Goal: Task Accomplishment & Management: Use online tool/utility

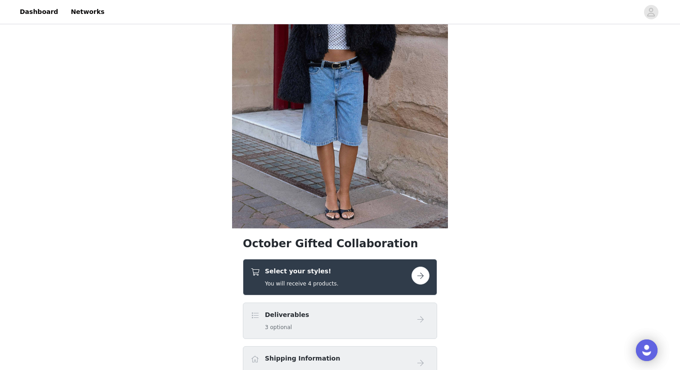
drag, startPoint x: 0, startPoint y: 0, endPoint x: 355, endPoint y: 262, distance: 441.1
click at [355, 262] on div "Select your styles! You will receive 4 products." at bounding box center [340, 277] width 194 height 36
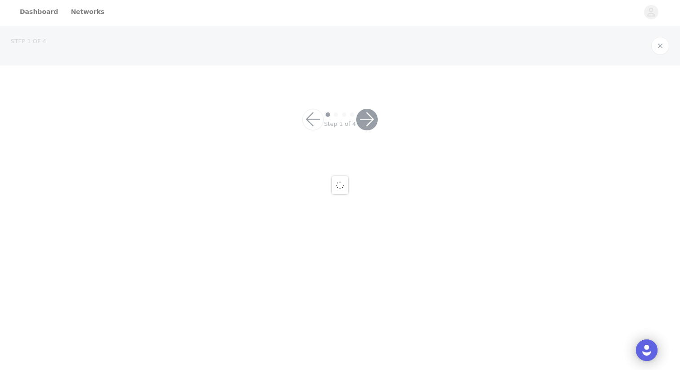
drag, startPoint x: 377, startPoint y: 276, endPoint x: 346, endPoint y: 178, distance: 102.7
click at [377, 276] on div at bounding box center [340, 185] width 680 height 370
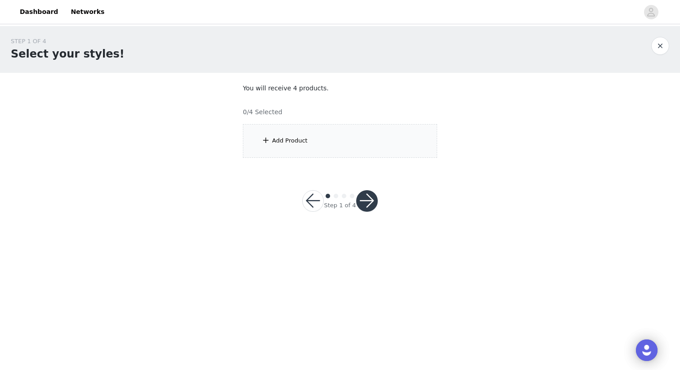
click at [376, 143] on div "Add Product" at bounding box center [340, 141] width 194 height 34
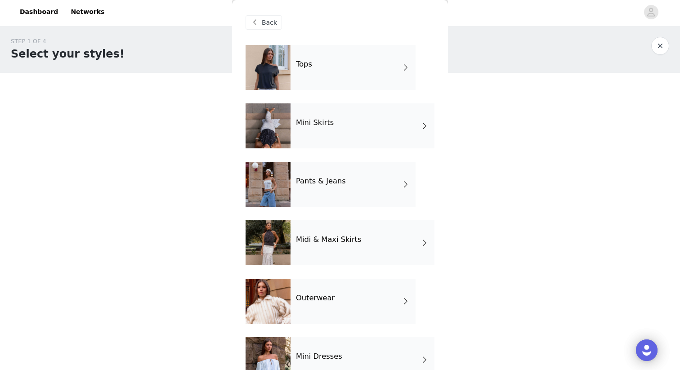
click at [374, 68] on div "Tops" at bounding box center [352, 67] width 125 height 45
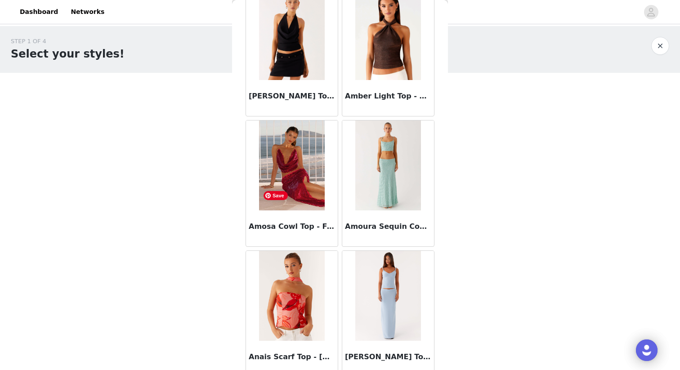
scroll to position [445, 0]
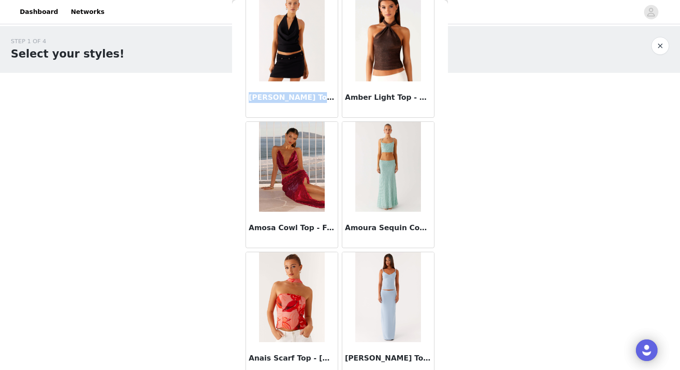
drag, startPoint x: 251, startPoint y: 100, endPoint x: 329, endPoint y: 102, distance: 78.3
click at [330, 102] on h3 "[PERSON_NAME] Top - Black" at bounding box center [292, 97] width 86 height 11
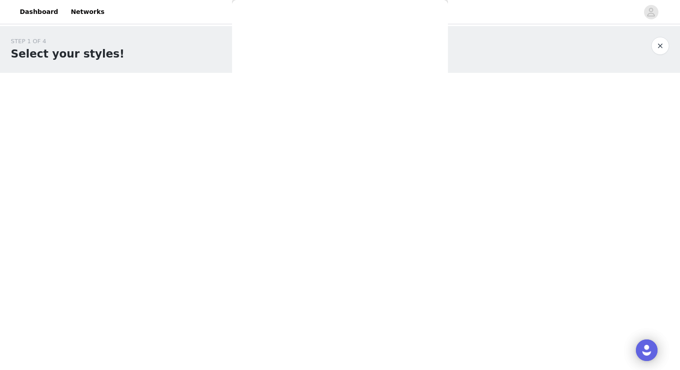
copy h3 "[PERSON_NAME] Top - Black"
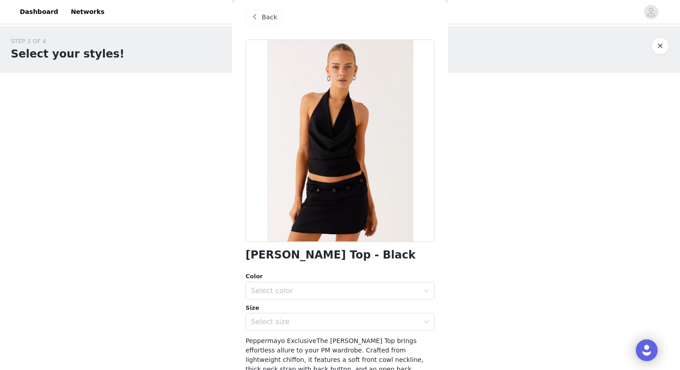
scroll to position [6, 0]
click at [259, 10] on div "Back" at bounding box center [263, 16] width 36 height 14
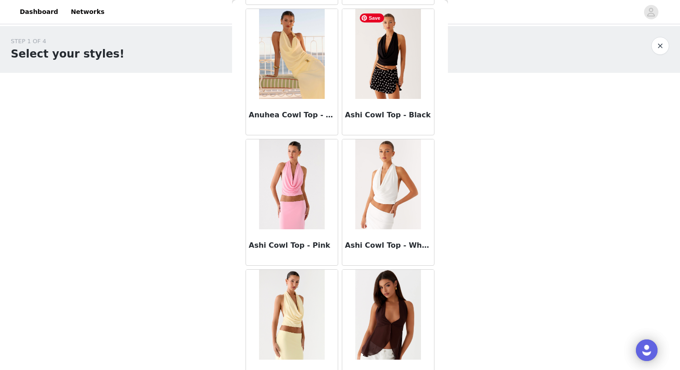
scroll to position [1006, 0]
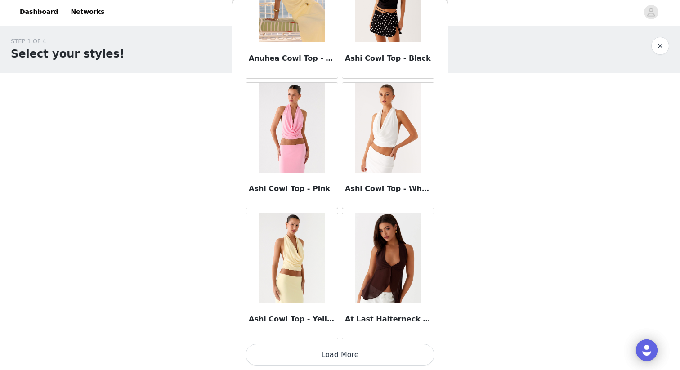
click at [333, 350] on button "Load More" at bounding box center [339, 355] width 189 height 22
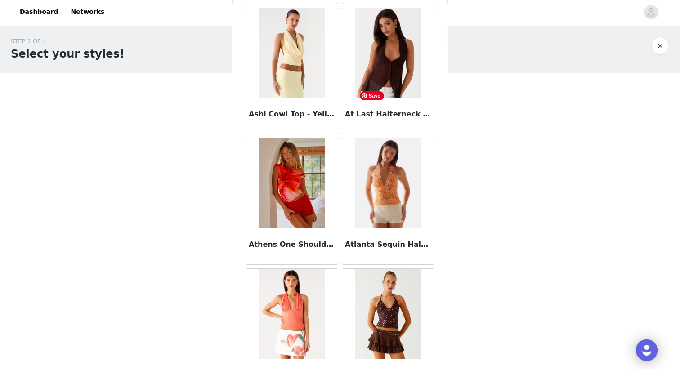
scroll to position [1218, 0]
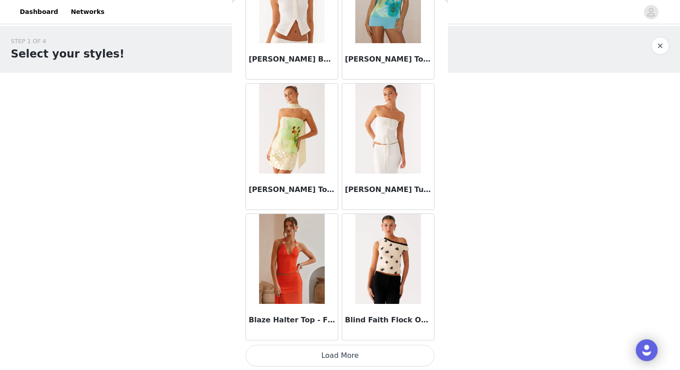
click at [351, 357] on button "Load More" at bounding box center [339, 356] width 189 height 22
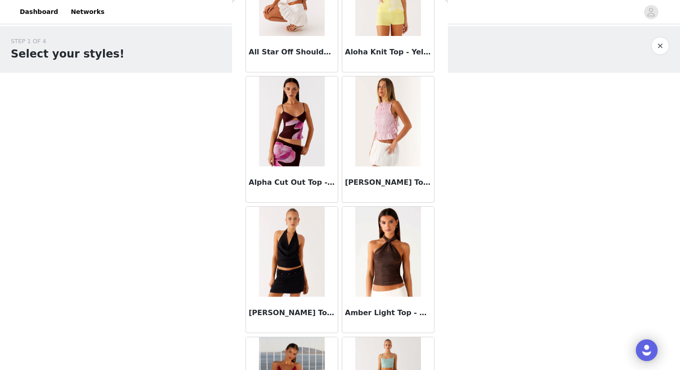
scroll to position [231, 0]
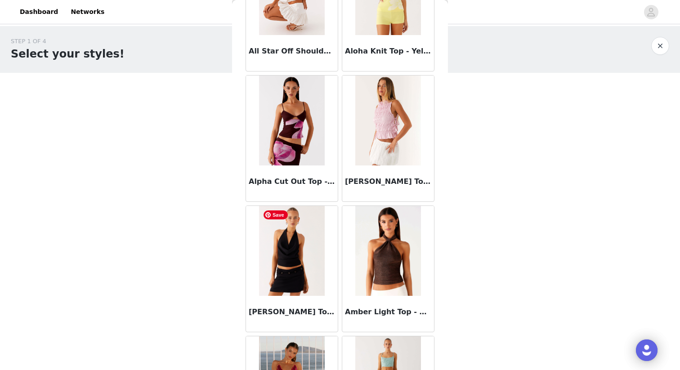
click at [319, 262] on img at bounding box center [291, 251] width 65 height 90
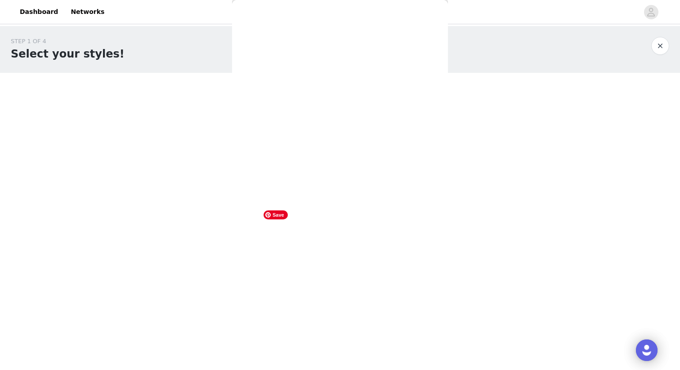
scroll to position [104, 0]
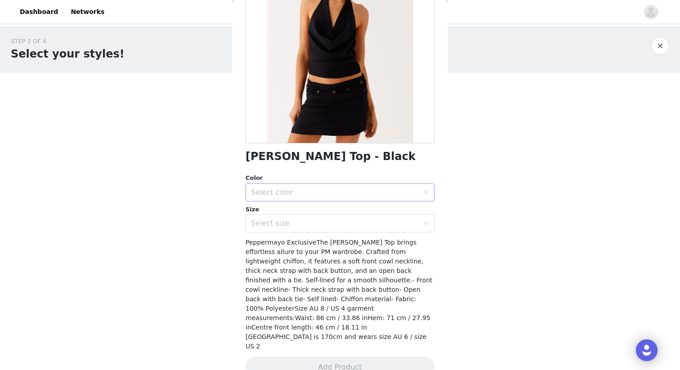
click at [311, 191] on div "Select color" at bounding box center [335, 192] width 168 height 9
click at [311, 214] on li "Black" at bounding box center [339, 212] width 189 height 14
click at [312, 228] on div "Select size" at bounding box center [337, 223] width 172 height 17
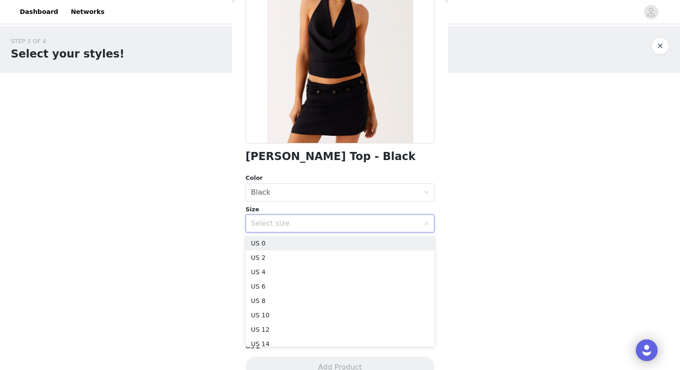
click at [312, 246] on li "US 0" at bounding box center [339, 243] width 189 height 14
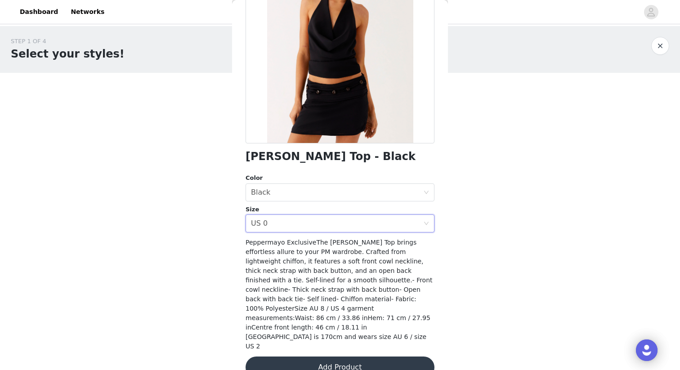
click at [345, 358] on button "Add Product" at bounding box center [339, 368] width 189 height 22
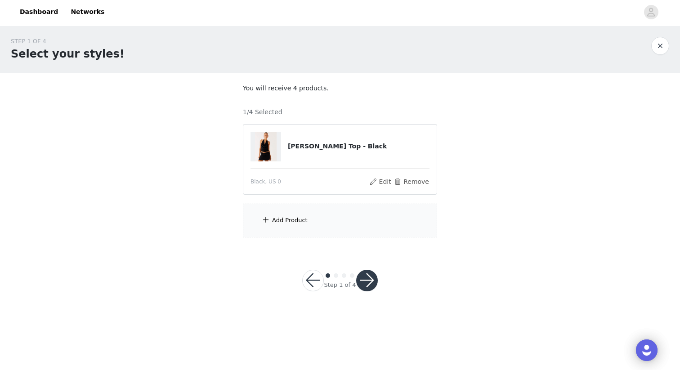
click at [319, 227] on div "Add Product" at bounding box center [340, 221] width 194 height 34
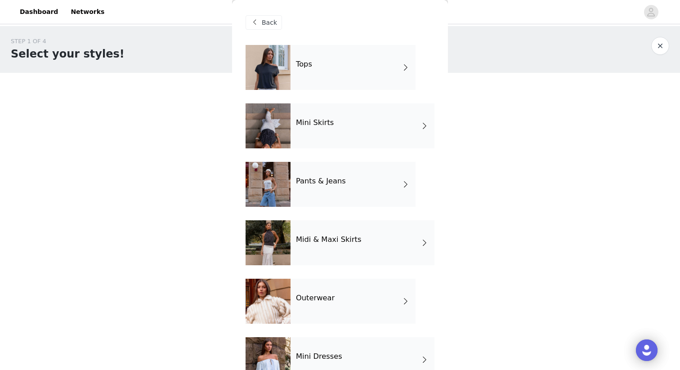
click at [374, 71] on div "Tops" at bounding box center [352, 67] width 125 height 45
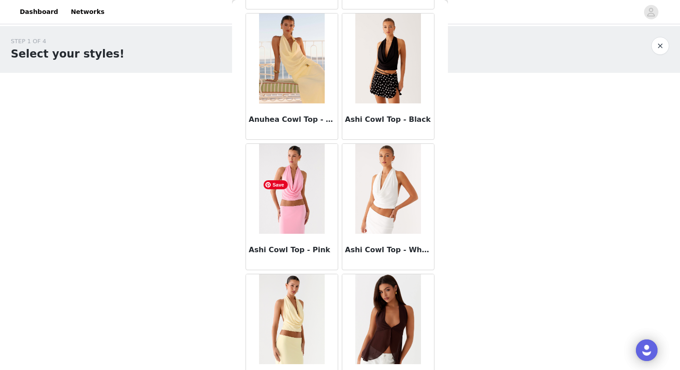
scroll to position [1006, 0]
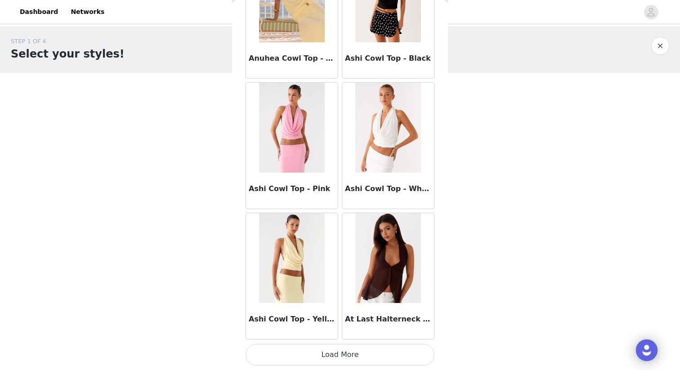
click at [333, 358] on button "Load More" at bounding box center [339, 355] width 189 height 22
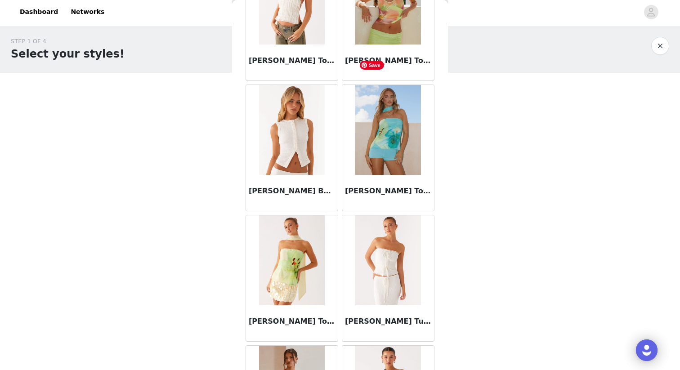
scroll to position [2310, 0]
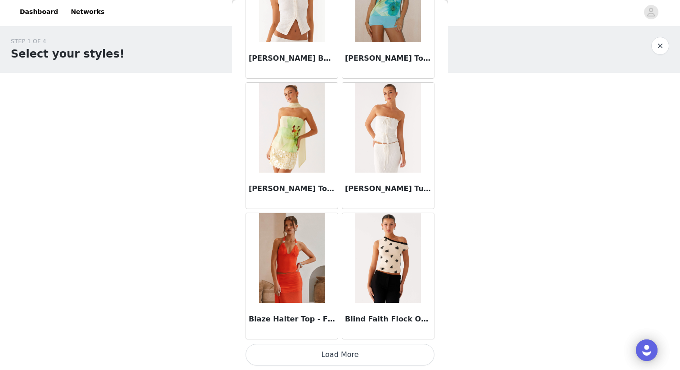
click at [342, 352] on button "Load More" at bounding box center [339, 355] width 189 height 22
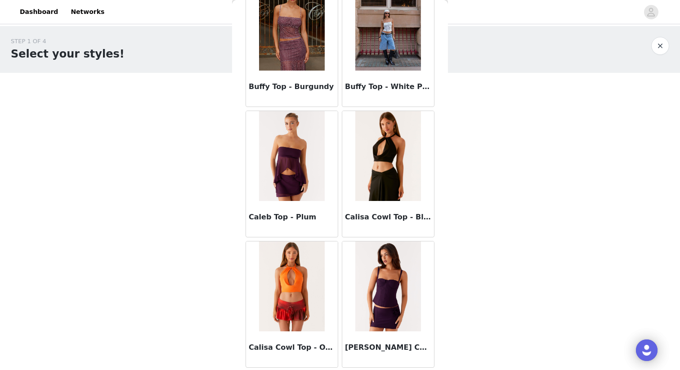
scroll to position [3614, 0]
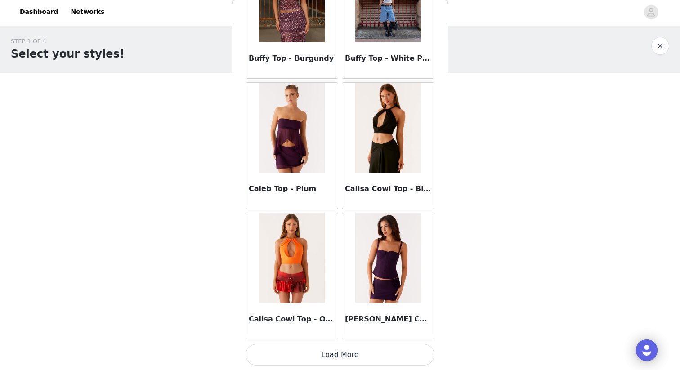
click at [342, 357] on button "Load More" at bounding box center [339, 355] width 189 height 22
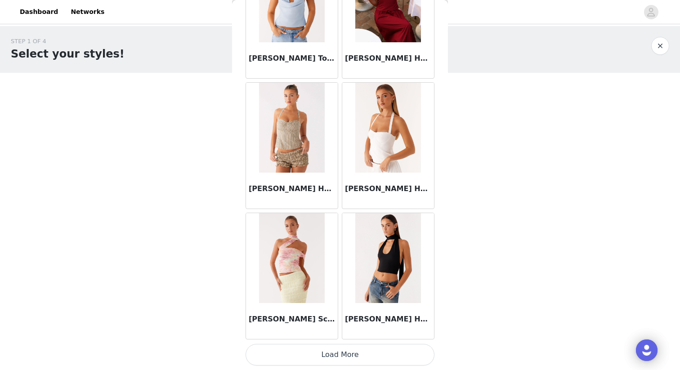
scroll to position [4916, 0]
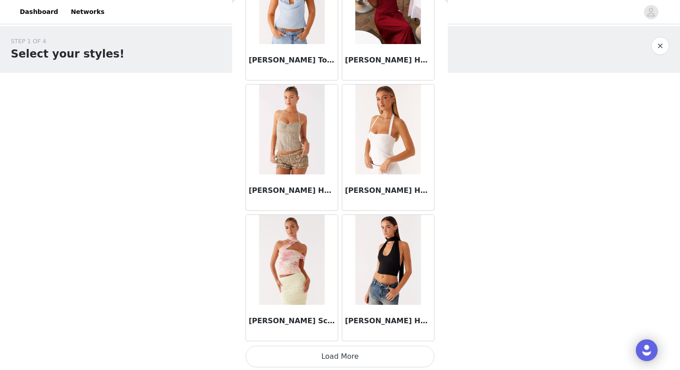
click at [333, 357] on button "Load More" at bounding box center [339, 357] width 189 height 22
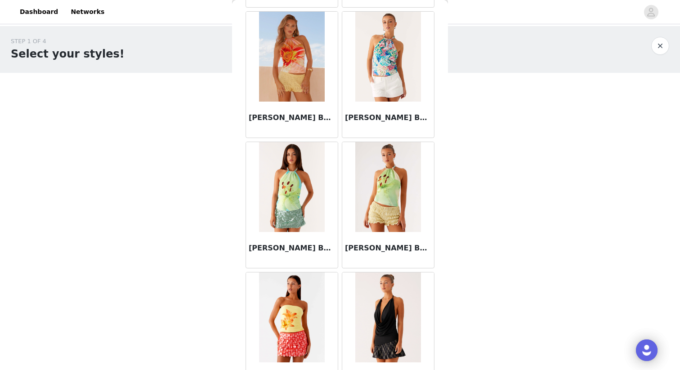
scroll to position [6221, 0]
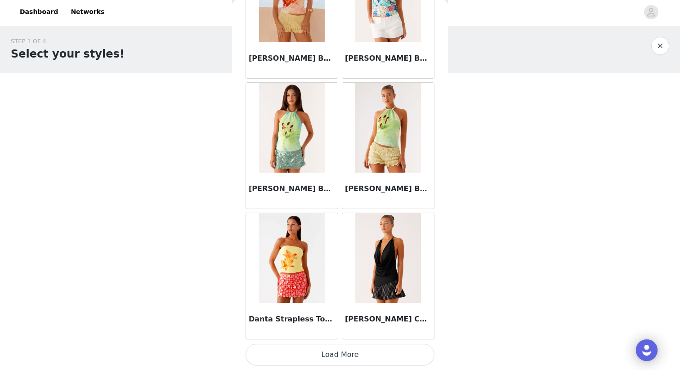
click at [338, 361] on button "Load More" at bounding box center [339, 355] width 189 height 22
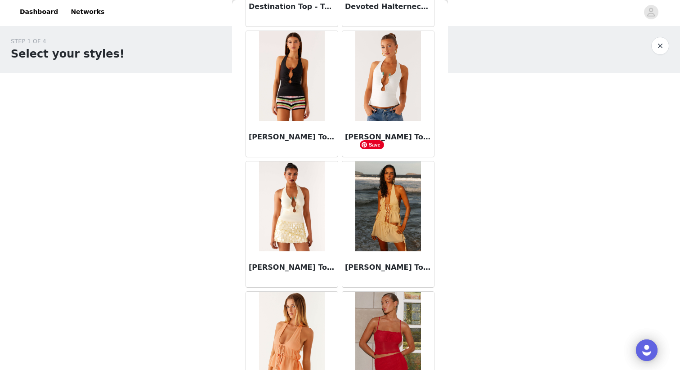
scroll to position [7525, 0]
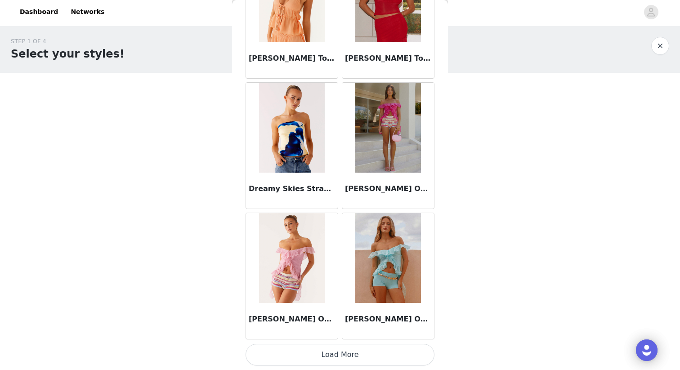
click at [356, 358] on button "Load More" at bounding box center [339, 355] width 189 height 22
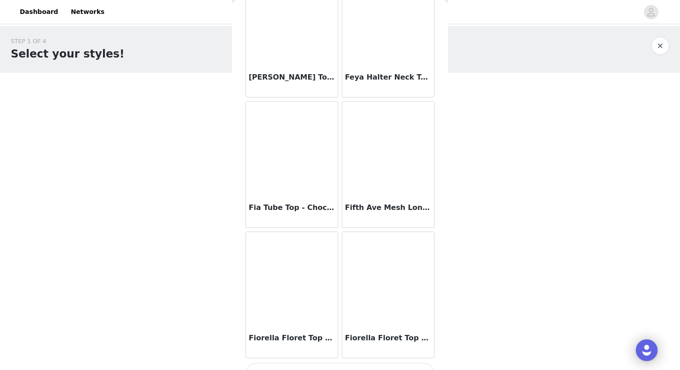
scroll to position [8829, 0]
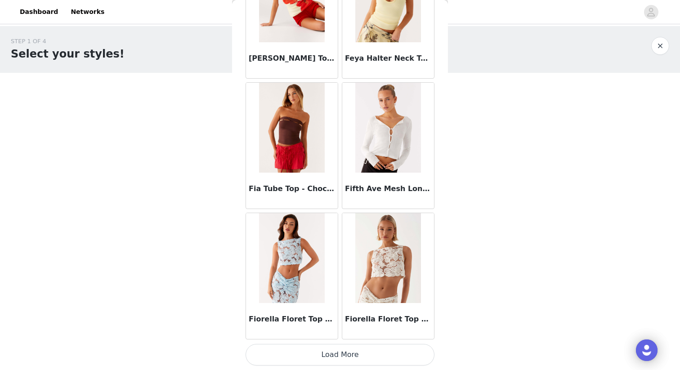
click at [340, 352] on button "Load More" at bounding box center [339, 355] width 189 height 22
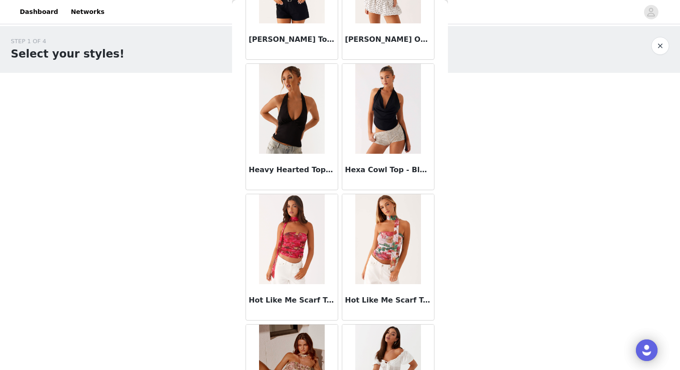
scroll to position [10133, 0]
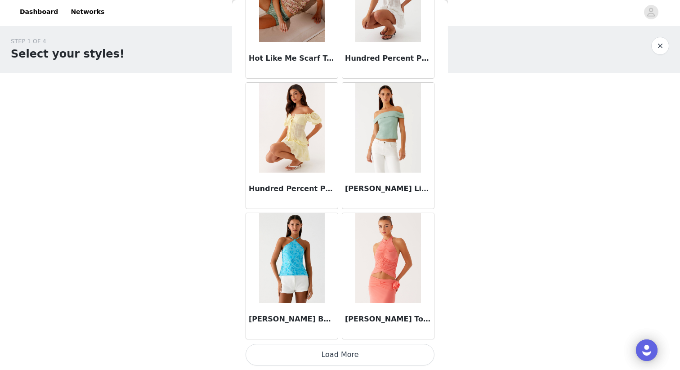
click at [337, 358] on button "Load More" at bounding box center [339, 355] width 189 height 22
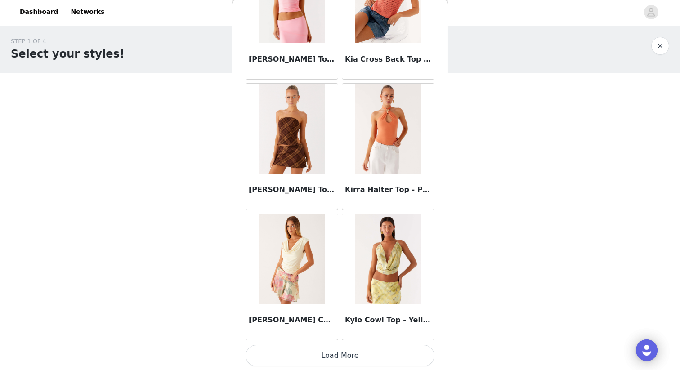
scroll to position [11437, 0]
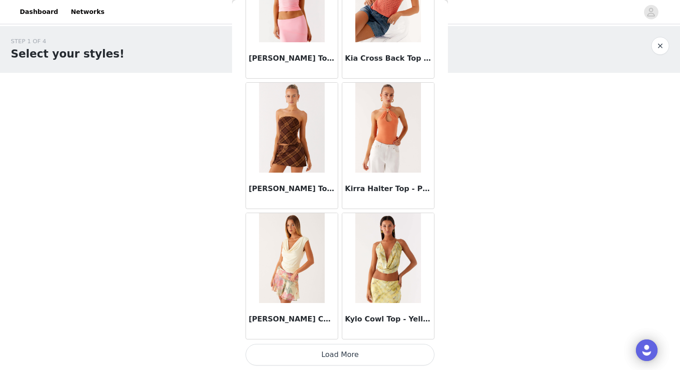
click at [342, 351] on button "Load More" at bounding box center [339, 355] width 189 height 22
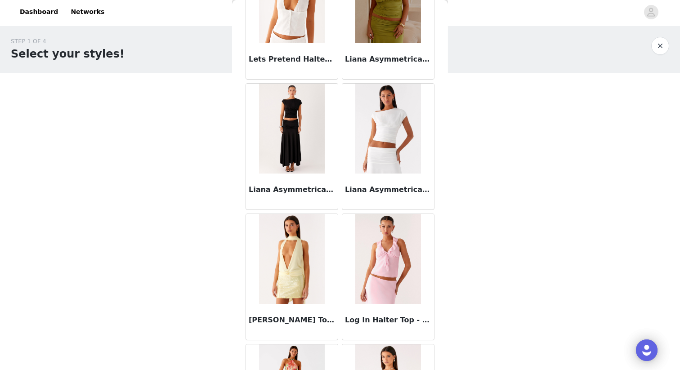
scroll to position [12741, 0]
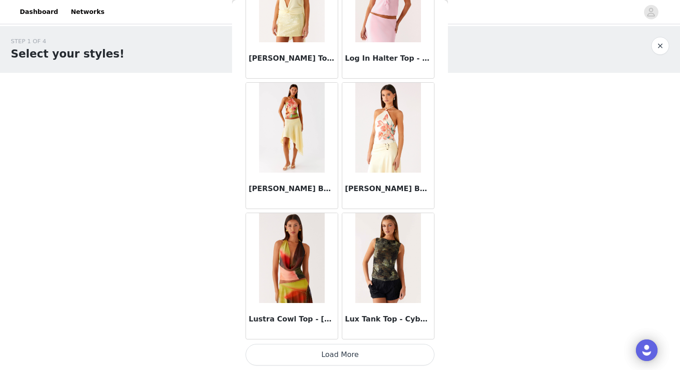
click at [337, 357] on button "Load More" at bounding box center [339, 355] width 189 height 22
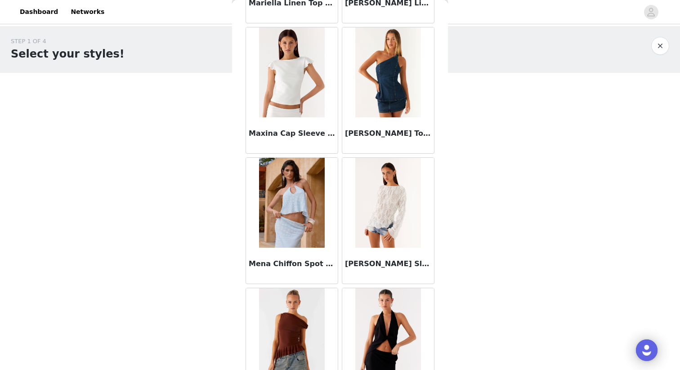
scroll to position [14044, 0]
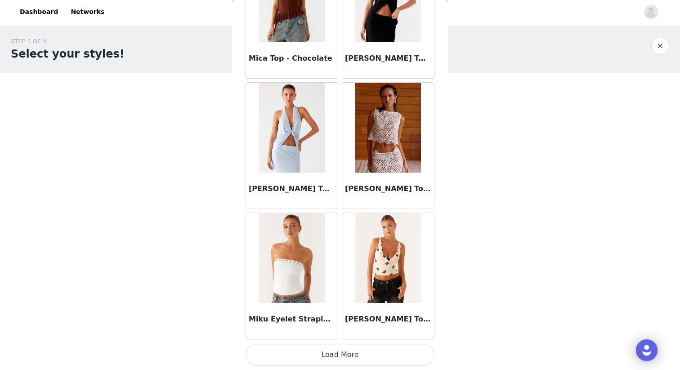
click at [338, 356] on button "Load More" at bounding box center [339, 355] width 189 height 22
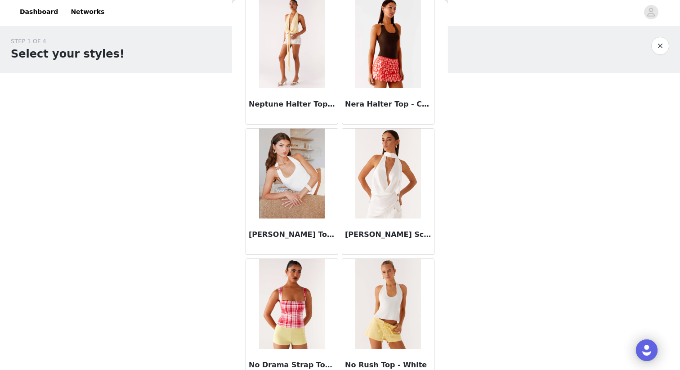
scroll to position [15348, 0]
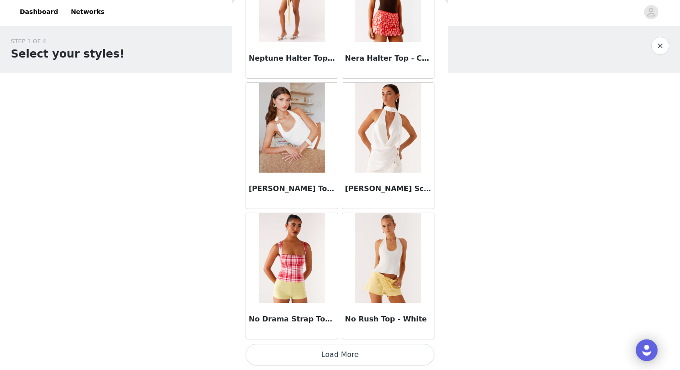
click at [339, 352] on button "Load More" at bounding box center [339, 355] width 189 height 22
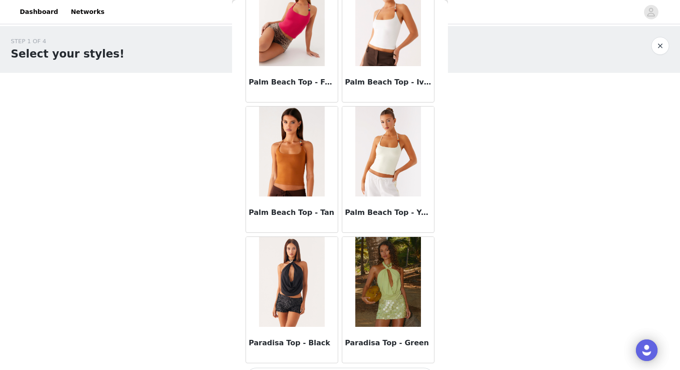
scroll to position [16652, 0]
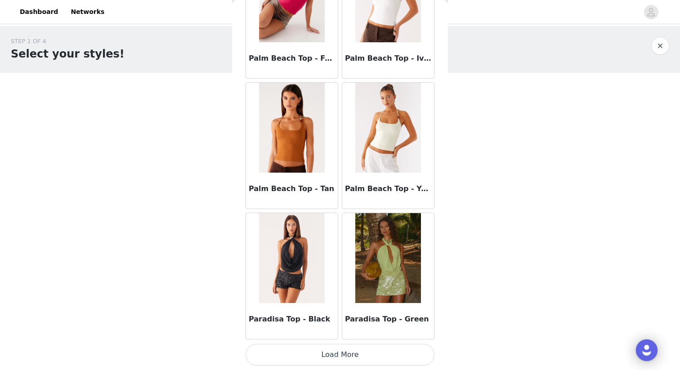
click at [375, 349] on button "Load More" at bounding box center [339, 355] width 189 height 22
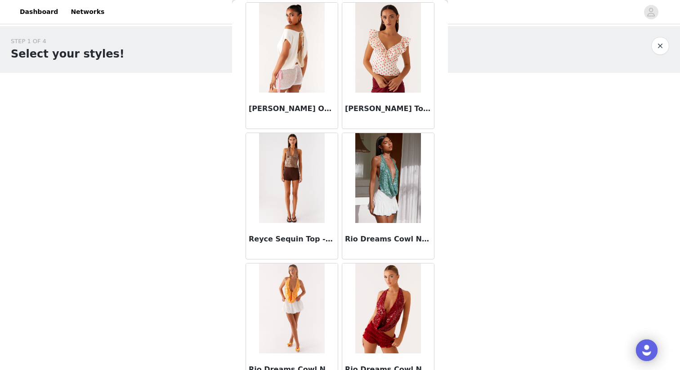
scroll to position [17956, 0]
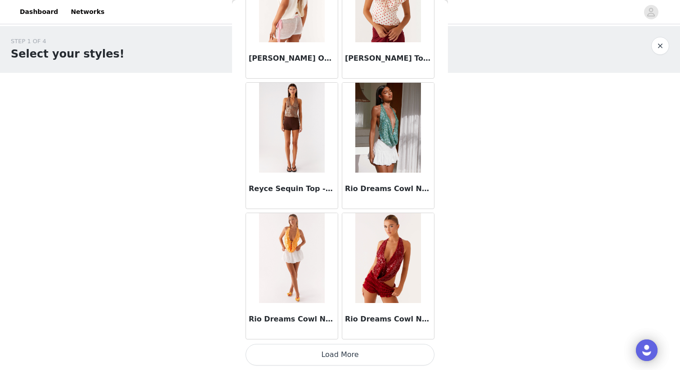
click at [341, 356] on button "Load More" at bounding box center [339, 355] width 189 height 22
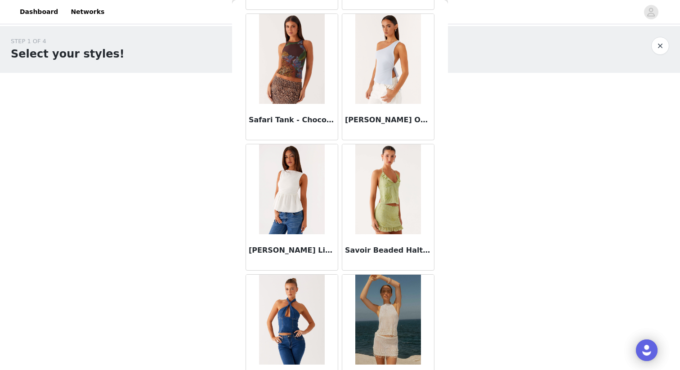
scroll to position [19260, 0]
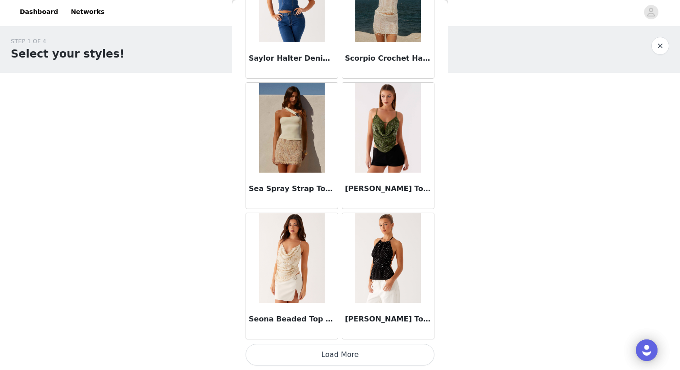
click at [339, 354] on button "Load More" at bounding box center [339, 355] width 189 height 22
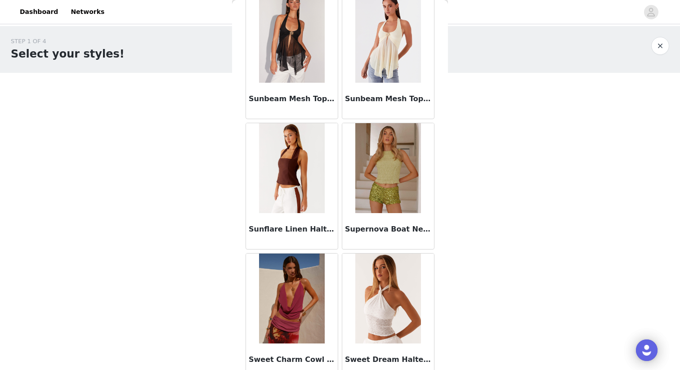
scroll to position [20564, 0]
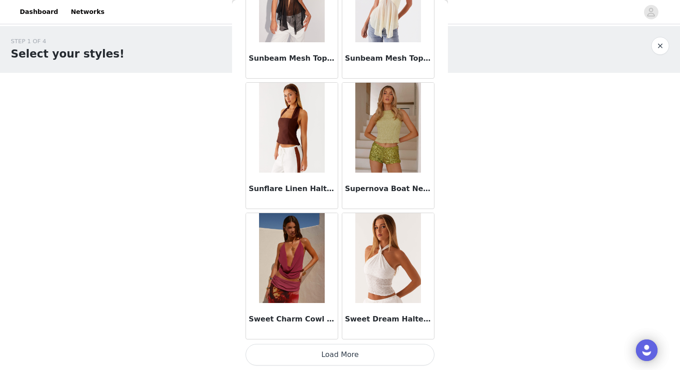
click at [339, 358] on button "Load More" at bounding box center [339, 355] width 189 height 22
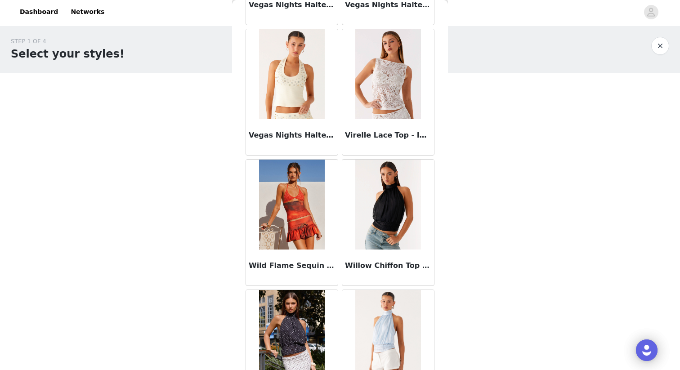
scroll to position [21868, 0]
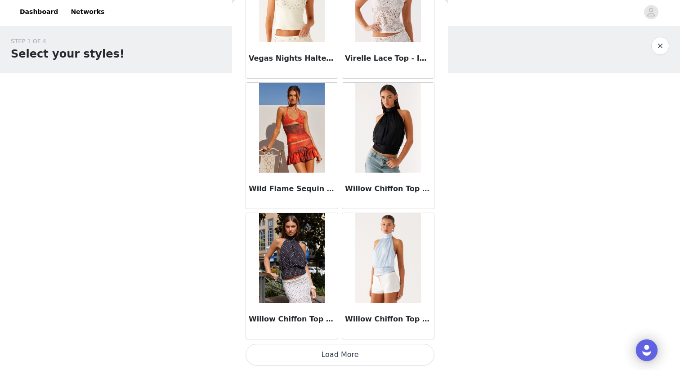
click at [660, 48] on button "button" at bounding box center [660, 46] width 18 height 18
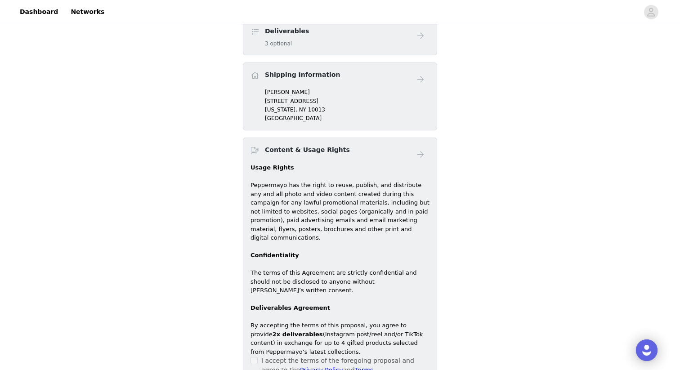
scroll to position [249, 0]
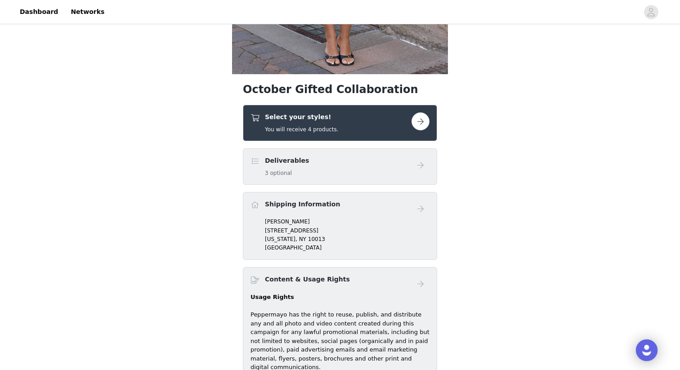
click at [366, 133] on div "Select your styles! You will receive 4 products." at bounding box center [330, 122] width 161 height 21
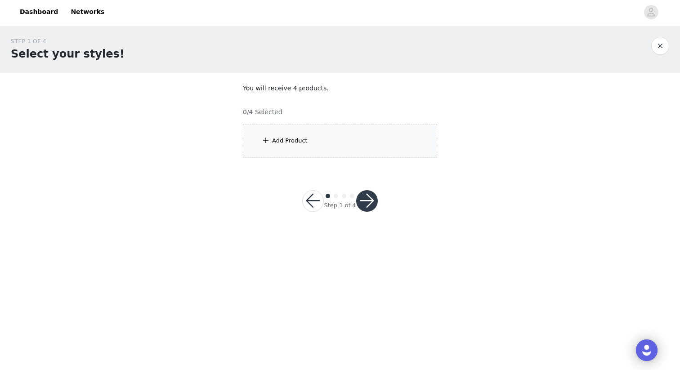
click at [366, 133] on div "Add Product" at bounding box center [340, 141] width 194 height 34
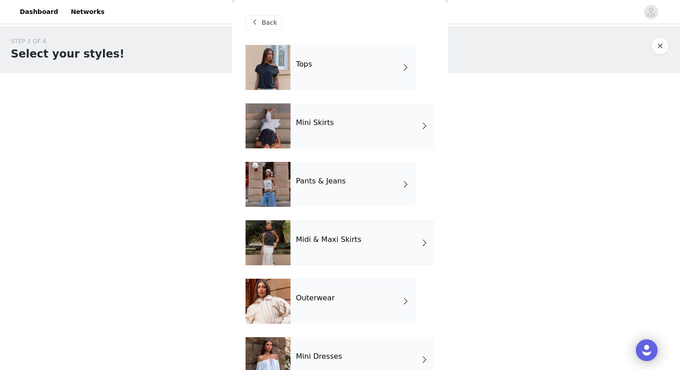
click at [376, 66] on div "Tops" at bounding box center [352, 67] width 125 height 45
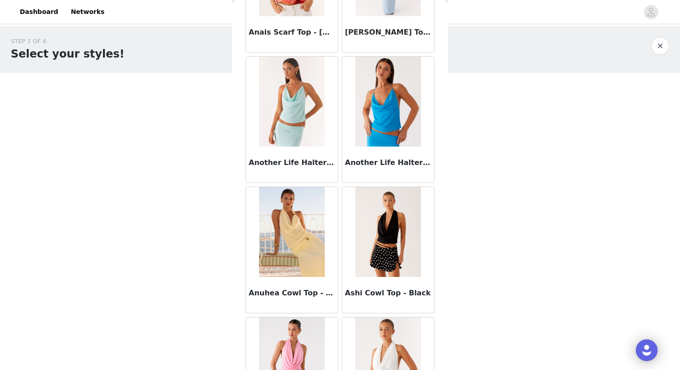
scroll to position [772, 0]
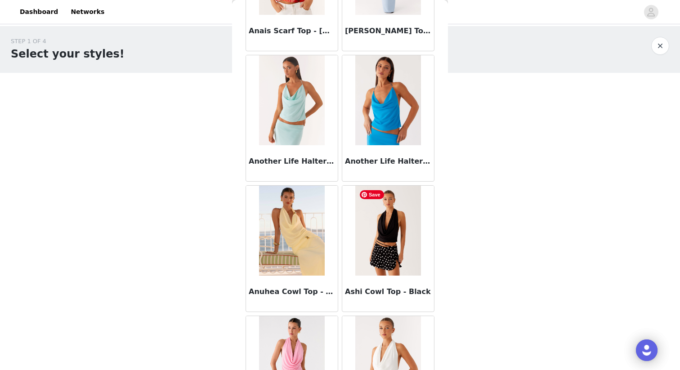
click at [376, 248] on img at bounding box center [387, 231] width 65 height 90
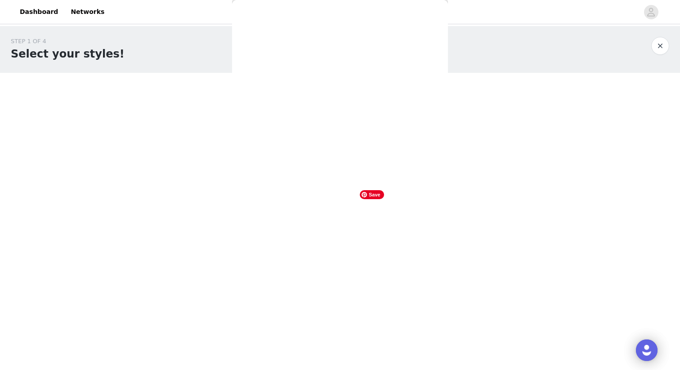
scroll to position [0, 0]
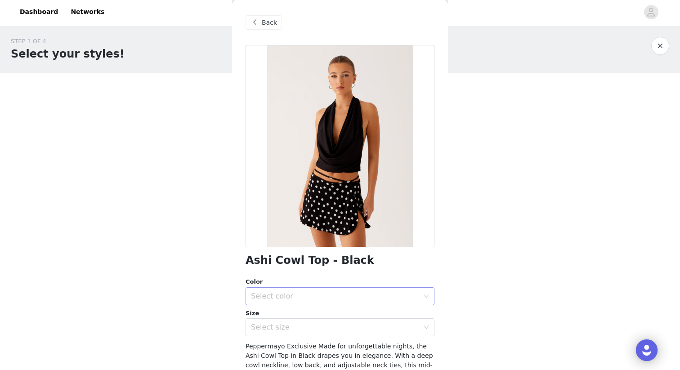
click at [341, 298] on div "Select color" at bounding box center [335, 296] width 168 height 9
click at [343, 311] on li "Black" at bounding box center [339, 316] width 189 height 14
click at [344, 326] on div "Select size" at bounding box center [335, 327] width 168 height 9
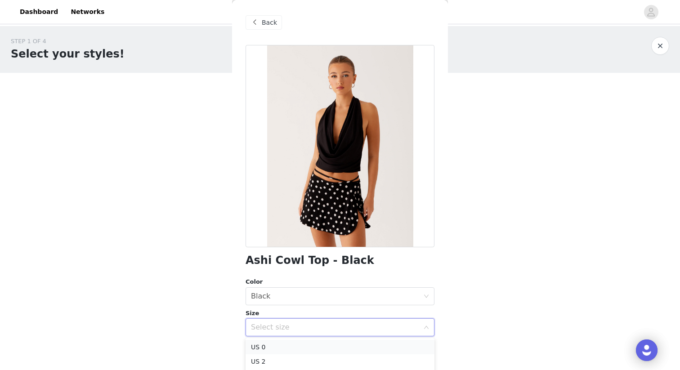
click at [346, 342] on li "US 0" at bounding box center [339, 347] width 189 height 14
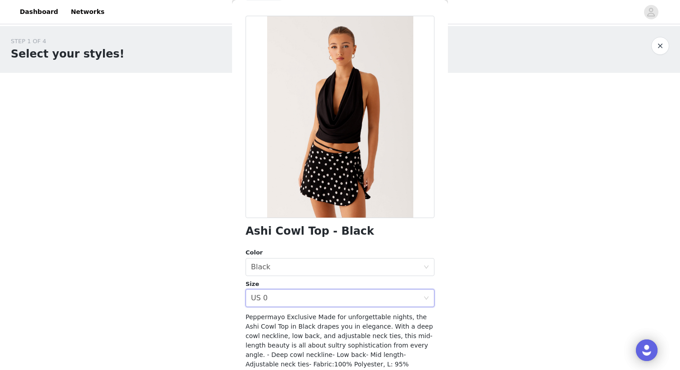
scroll to position [94, 0]
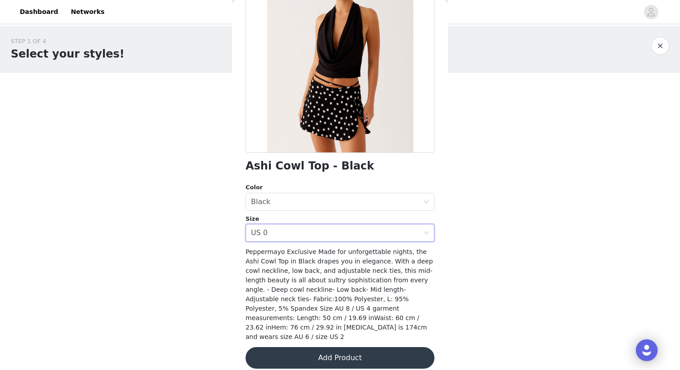
click at [349, 348] on button "Add Product" at bounding box center [339, 358] width 189 height 22
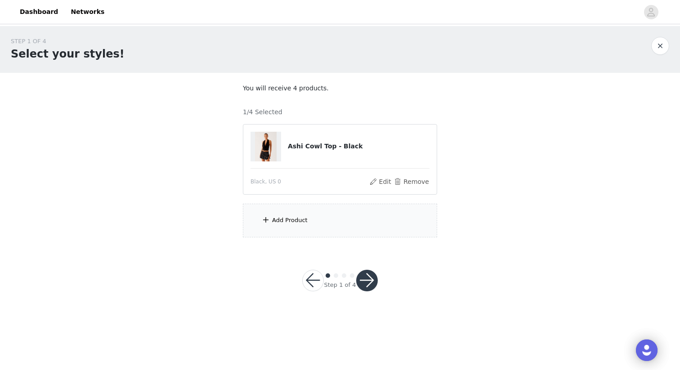
click at [336, 220] on div "Add Product" at bounding box center [340, 221] width 194 height 34
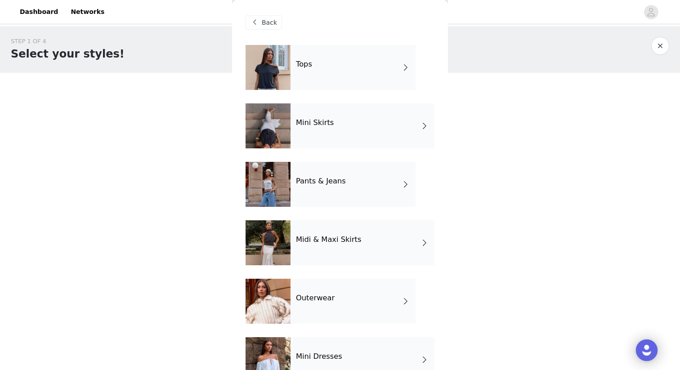
scroll to position [143, 0]
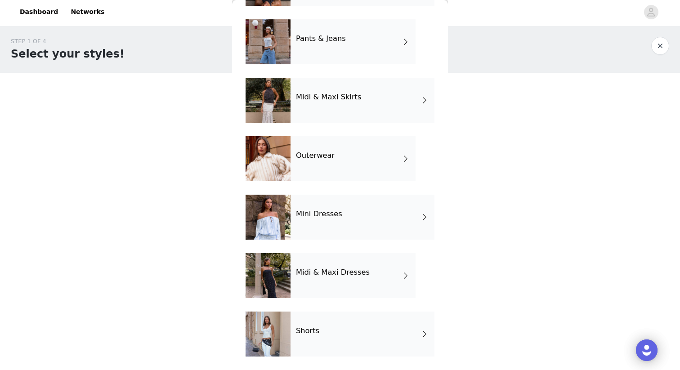
click at [337, 271] on h4 "Midi & Maxi Dresses" at bounding box center [333, 272] width 74 height 8
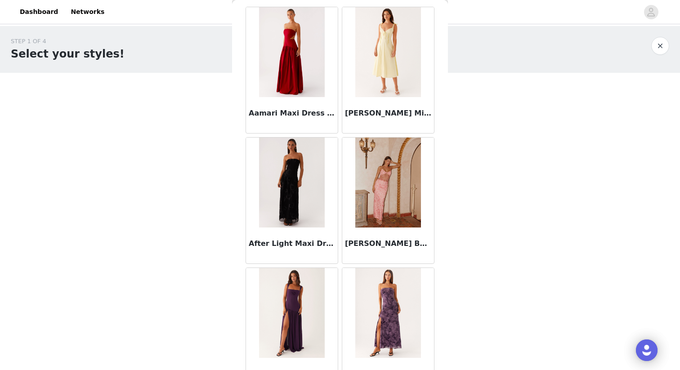
scroll to position [0, 0]
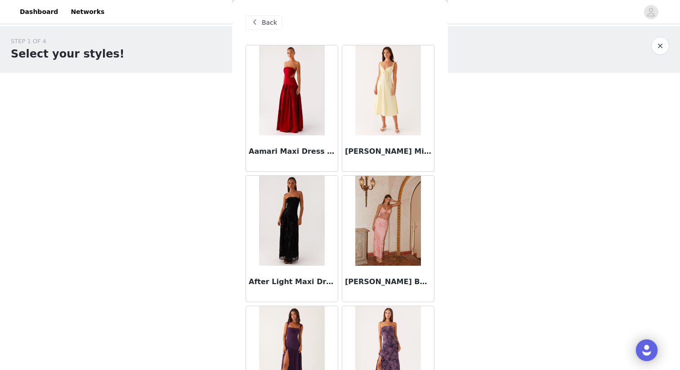
click at [271, 25] on span "Back" at bounding box center [269, 22] width 15 height 9
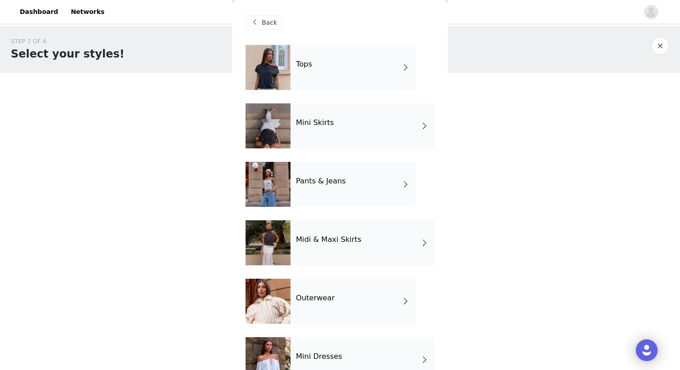
click at [366, 130] on div "Mini Skirts" at bounding box center [362, 125] width 144 height 45
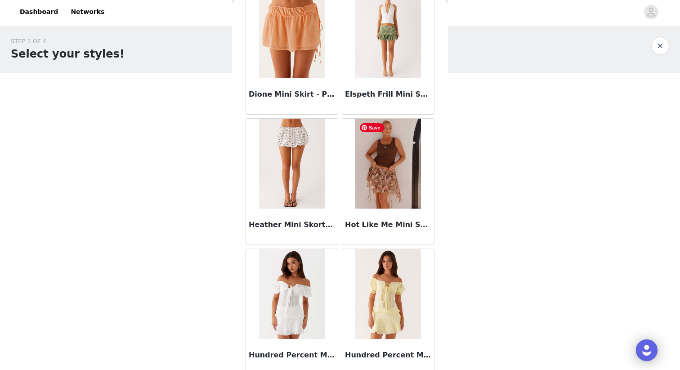
scroll to position [1006, 0]
